Goal: Transaction & Acquisition: Purchase product/service

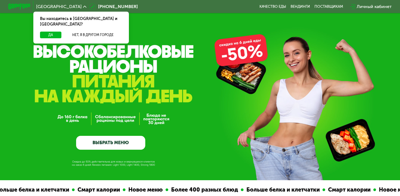
scroll to position [4, 0]
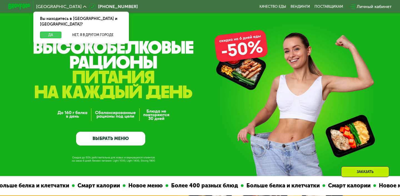
click at [48, 32] on button "Да" at bounding box center [50, 35] width 21 height 7
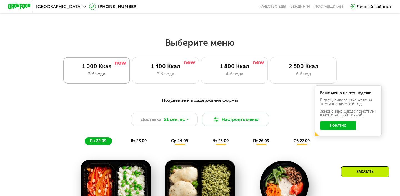
scroll to position [329, 0]
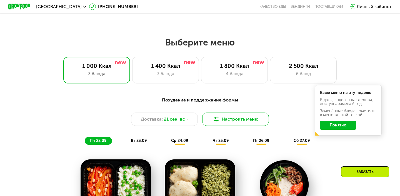
click at [239, 118] on button "Настроить меню" at bounding box center [235, 119] width 67 height 13
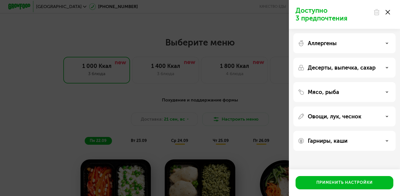
click at [373, 141] on div "Гарниры, каши" at bounding box center [344, 141] width 93 height 7
click at [340, 49] on div "Аллергены" at bounding box center [344, 43] width 102 height 20
click at [387, 42] on icon at bounding box center [386, 43] width 3 height 3
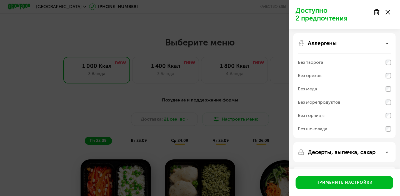
click at [384, 152] on div "Десерты, выпечка, сахар" at bounding box center [344, 152] width 93 height 7
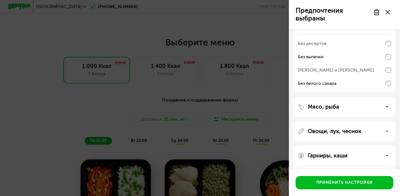
scroll to position [128, 0]
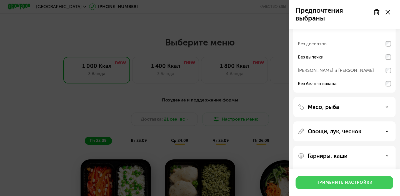
click at [360, 181] on div "Применить настройки" at bounding box center [344, 183] width 56 height 6
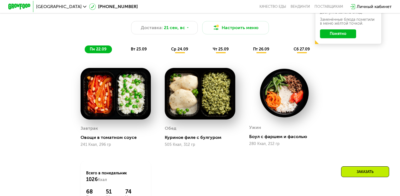
scroll to position [422, 0]
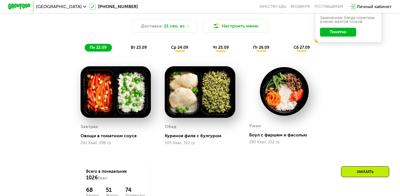
click at [127, 98] on img at bounding box center [116, 92] width 70 height 52
click at [119, 97] on img at bounding box center [116, 92] width 70 height 52
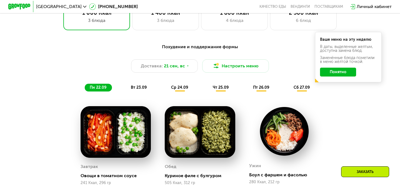
scroll to position [382, 0]
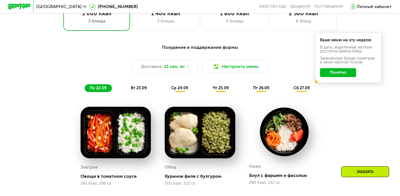
click at [335, 74] on button "Понятно" at bounding box center [338, 72] width 36 height 9
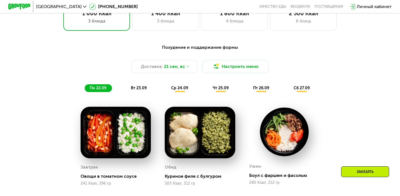
click at [141, 88] on span "вт 23.09" at bounding box center [139, 88] width 16 height 5
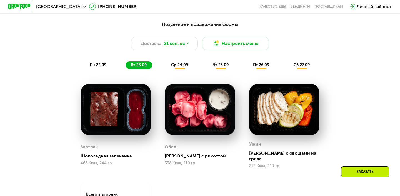
scroll to position [407, 0]
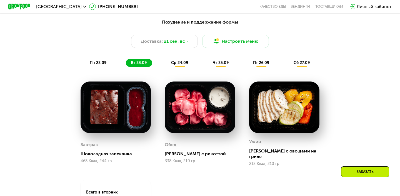
click at [109, 102] on img at bounding box center [116, 108] width 70 height 52
click at [125, 107] on img at bounding box center [116, 108] width 70 height 52
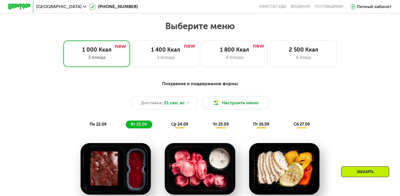
scroll to position [344, 0]
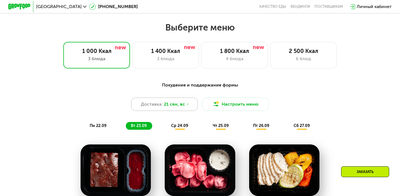
click at [188, 104] on icon at bounding box center [187, 104] width 3 height 3
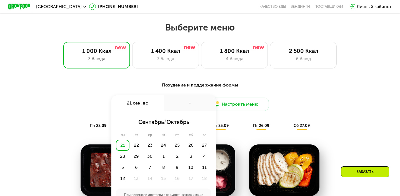
click at [213, 86] on div "Похудение и поддержание формы" at bounding box center [200, 85] width 329 height 7
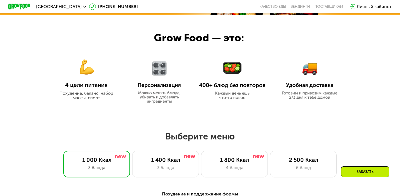
scroll to position [236, 0]
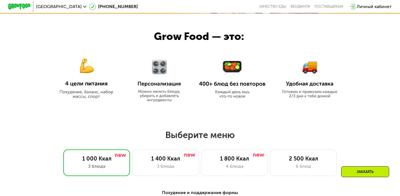
click at [160, 71] on img at bounding box center [159, 77] width 52 height 49
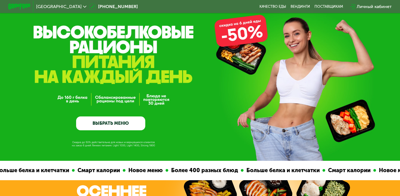
scroll to position [19, 0]
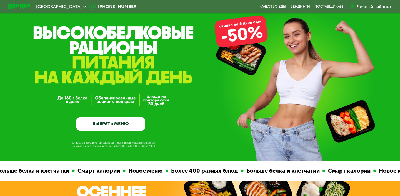
click at [115, 121] on link "ВЫБРАТЬ МЕНЮ" at bounding box center [110, 124] width 69 height 14
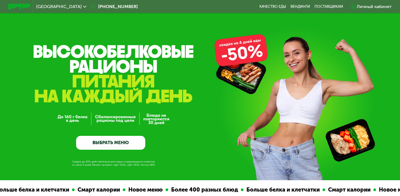
scroll to position [0, 0]
click at [367, 7] on div "Личный кабинет" at bounding box center [374, 6] width 35 height 7
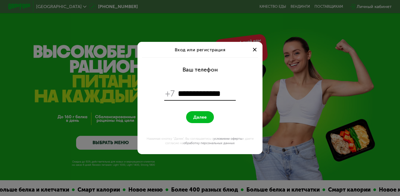
type input "**********"
click at [205, 116] on span "Далее" at bounding box center [199, 117] width 13 height 5
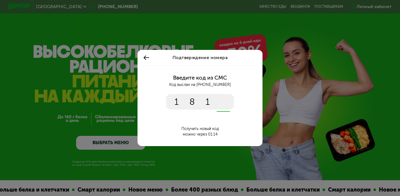
type input "****"
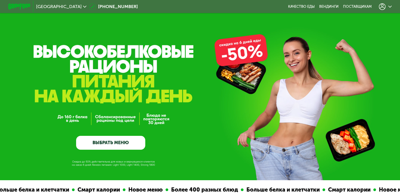
click at [390, 7] on icon at bounding box center [389, 6] width 3 height 3
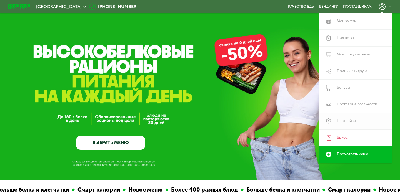
click at [342, 120] on link "Настройки" at bounding box center [355, 121] width 72 height 17
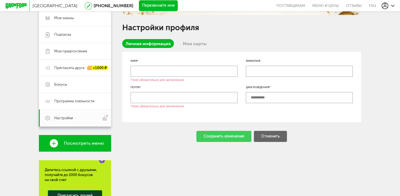
scroll to position [78, 0]
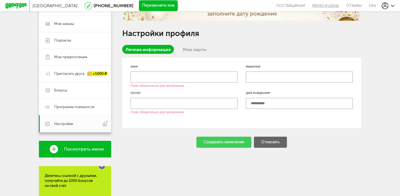
click at [329, 6] on link "Меню и цены" at bounding box center [325, 5] width 34 height 11
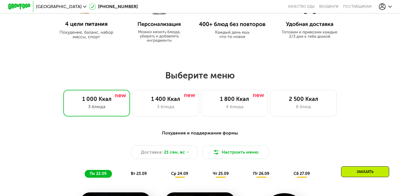
scroll to position [295, 0]
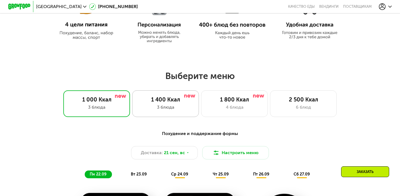
click at [172, 104] on div "3 блюда" at bounding box center [165, 107] width 55 height 7
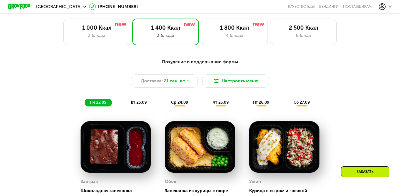
scroll to position [367, 0]
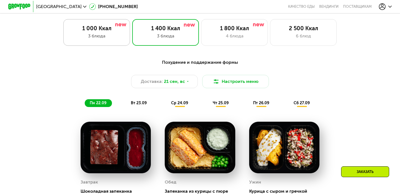
click at [113, 30] on div "1 000 Ккал" at bounding box center [96, 28] width 55 height 7
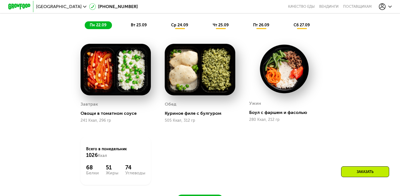
scroll to position [446, 0]
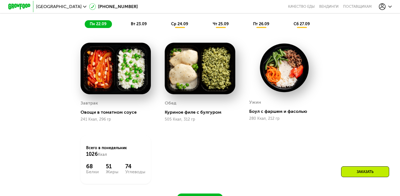
click at [101, 64] on img at bounding box center [116, 69] width 70 height 52
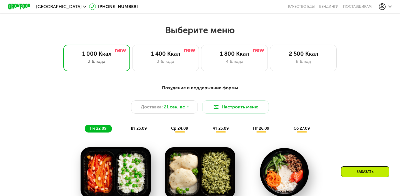
scroll to position [339, 0]
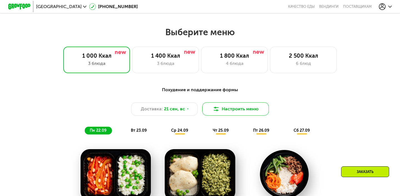
click at [219, 107] on img at bounding box center [216, 109] width 7 height 7
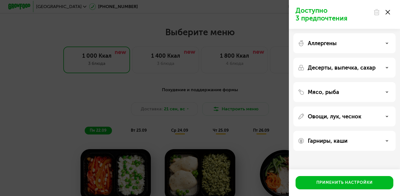
click at [327, 144] on p "Гарниры, каши" at bounding box center [328, 141] width 40 height 7
click at [374, 69] on p "Десерты, выпечка, сахар" at bounding box center [342, 67] width 68 height 7
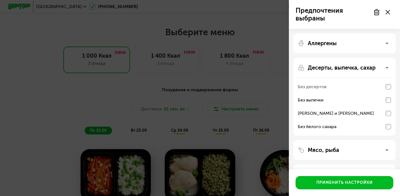
click at [388, 67] on icon at bounding box center [386, 67] width 3 height 3
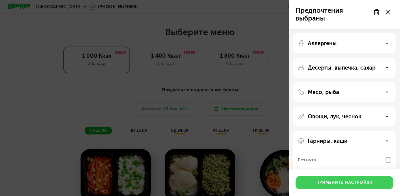
click at [342, 182] on div "Применить настройки" at bounding box center [344, 183] width 56 height 6
